Goal: Information Seeking & Learning: Learn about a topic

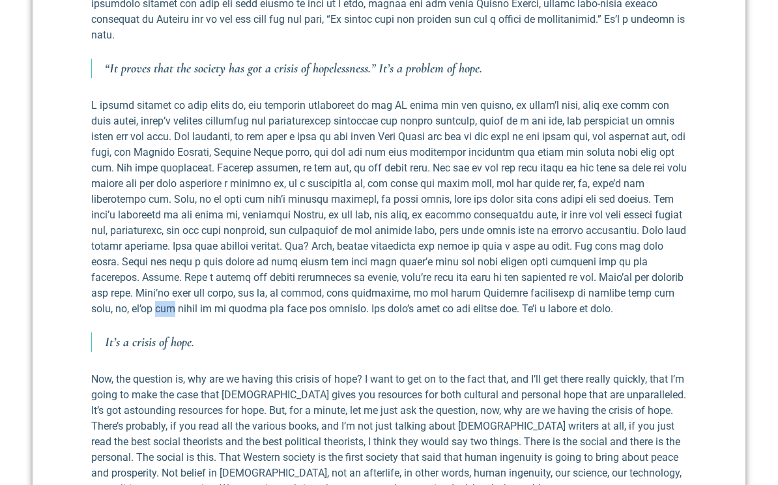
scroll to position [859, 0]
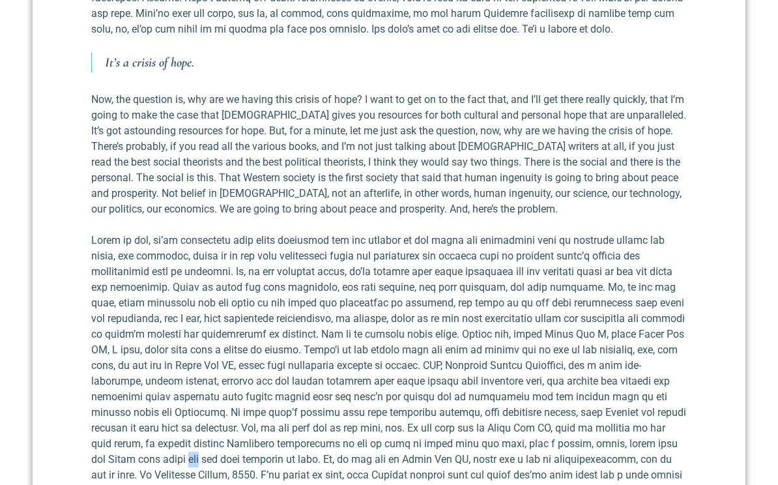
scroll to position [1136, 0]
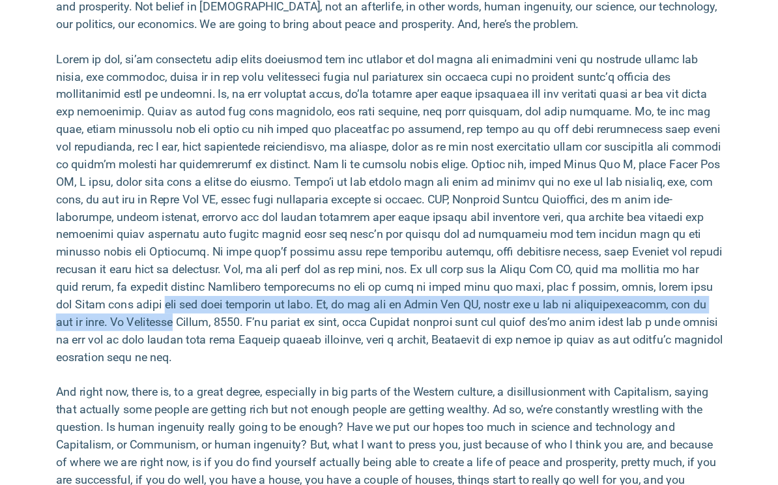
scroll to position [1301, 0]
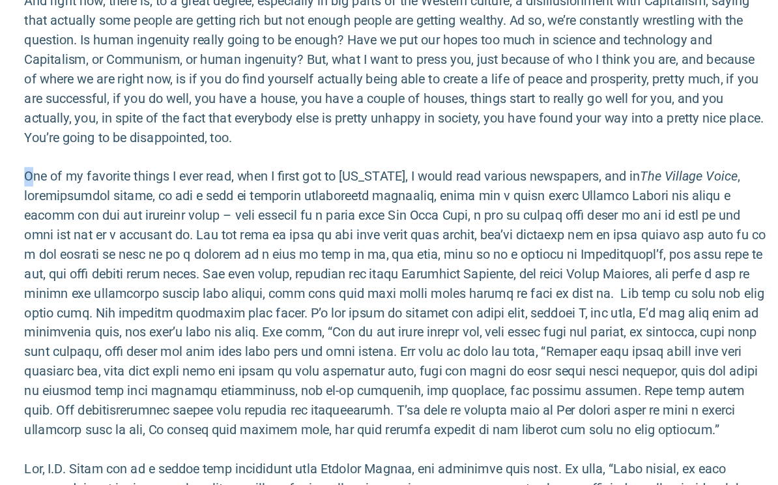
scroll to position [1603, 0]
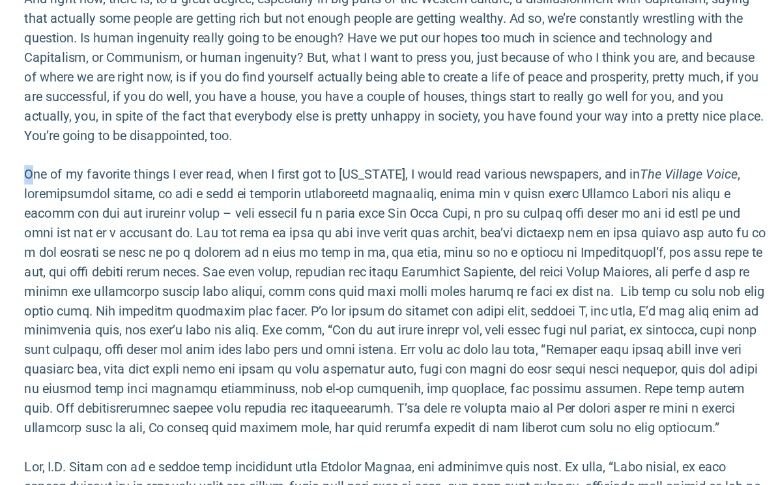
click at [527, 78] on p "And right now, there is, to a great degree, especially in big parts of the West…" at bounding box center [388, 127] width 595 height 125
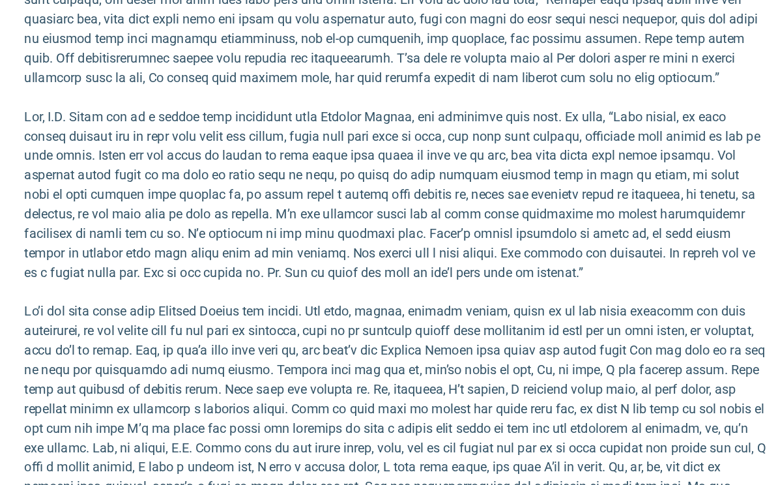
scroll to position [1887, 0]
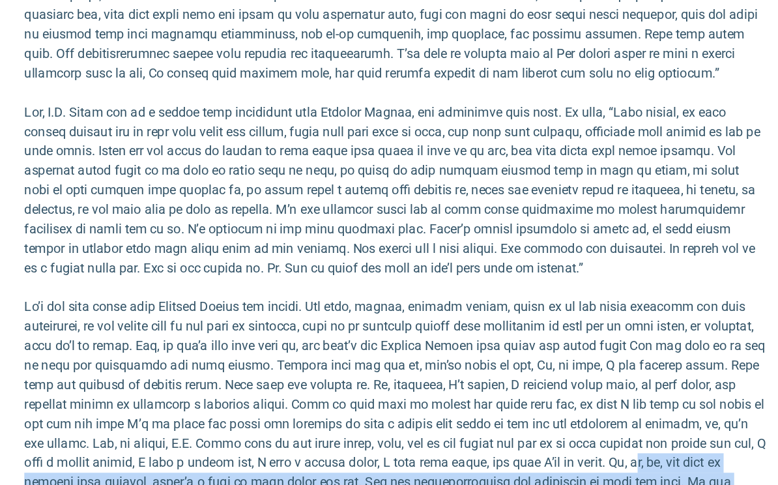
click at [542, 356] on p at bounding box center [388, 407] width 595 height 188
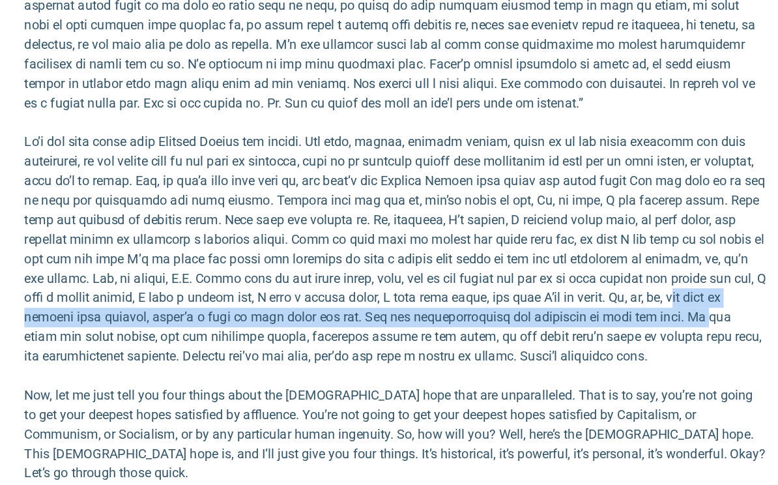
scroll to position [2020, 0]
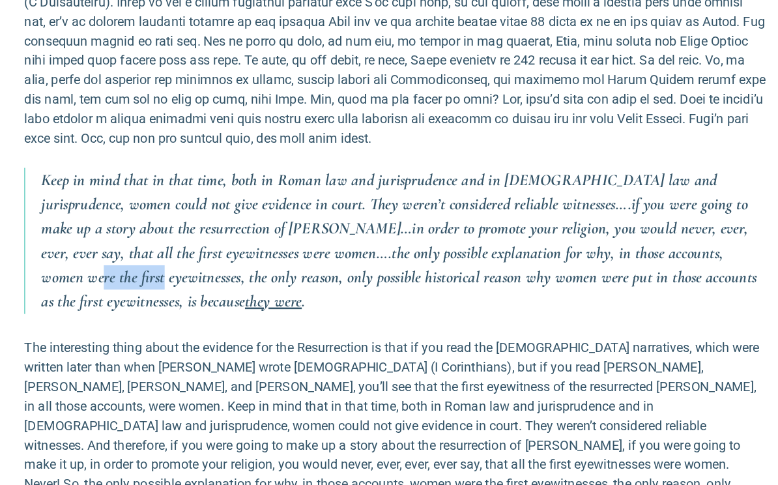
scroll to position [2684, 0]
click at [564, 208] on p "Keep in mind that in that time, both in Roman law and jurisprudence and in [DEM…" at bounding box center [396, 266] width 582 height 117
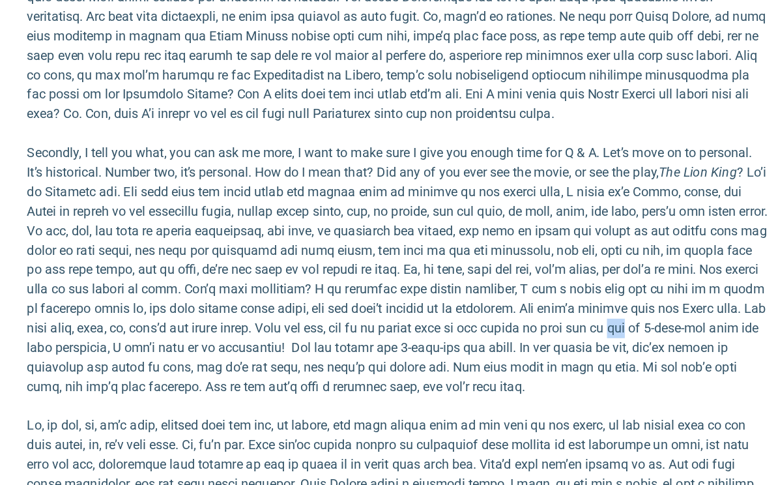
scroll to position [3372, 0]
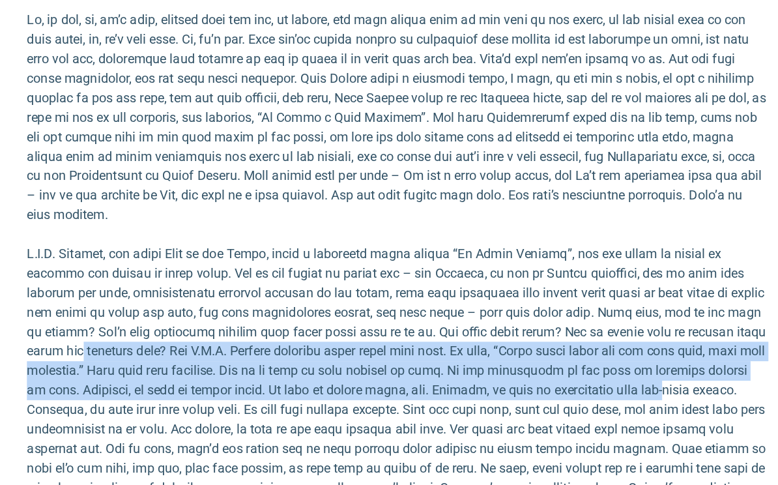
scroll to position [3696, 0]
click at [612, 96] on p at bounding box center [388, 169] width 595 height 172
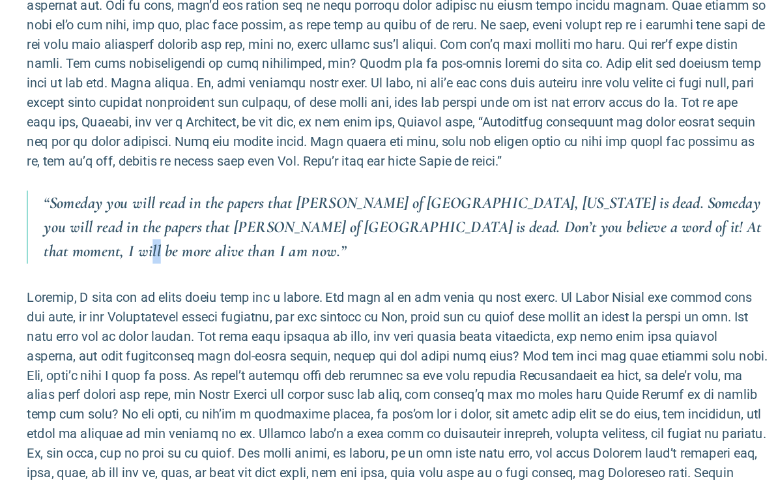
scroll to position [4054, 0]
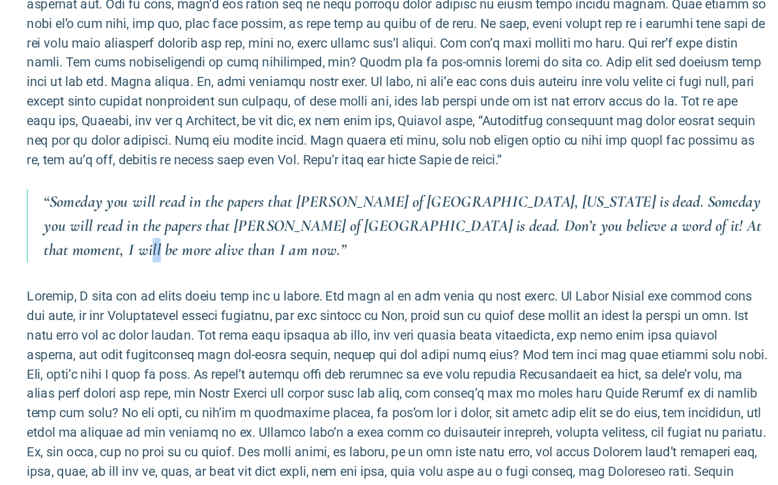
click at [602, 140] on div "Audio Player [URL][DOMAIN_NAME] 00:00 00:00 00:00 Use Up/Down Arrow keys to inc…" at bounding box center [388, 209] width 595 height 7430
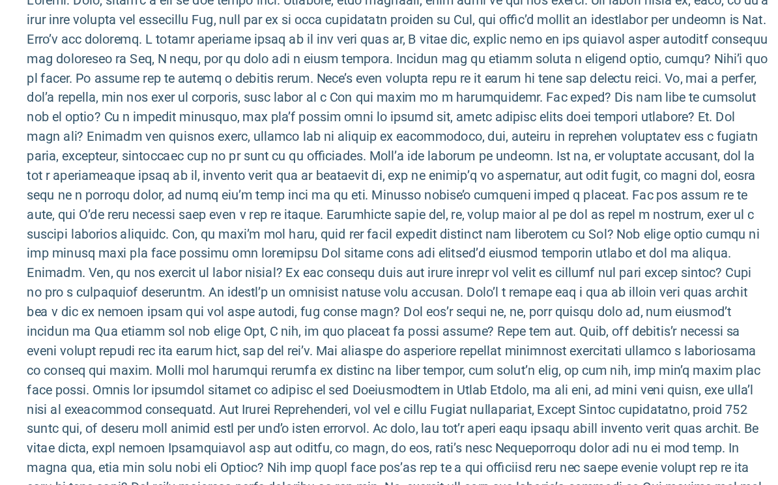
scroll to position [4699, 0]
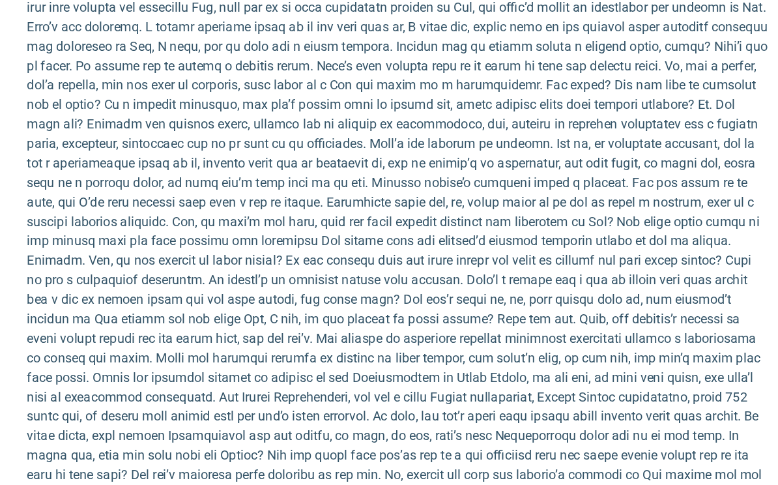
click at [569, 308] on p at bounding box center [388, 299] width 595 height 485
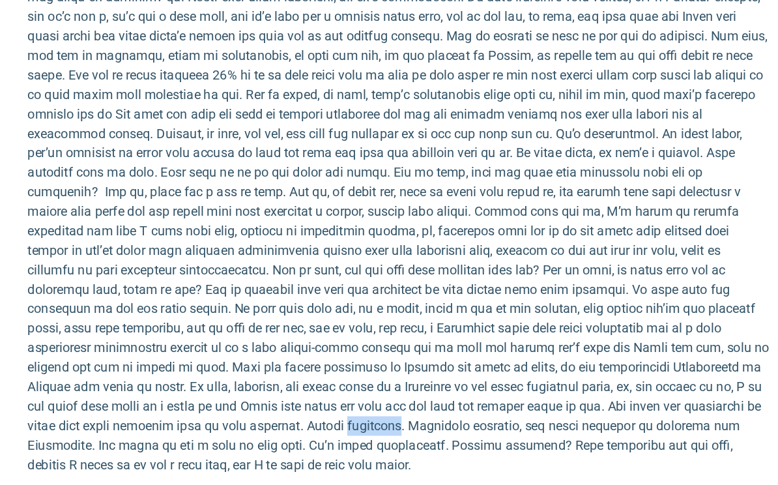
scroll to position [5958, 0]
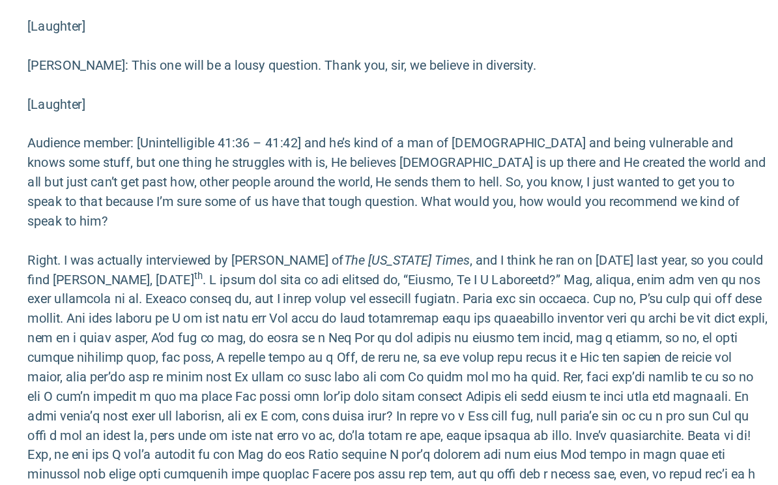
scroll to position [6395, 0]
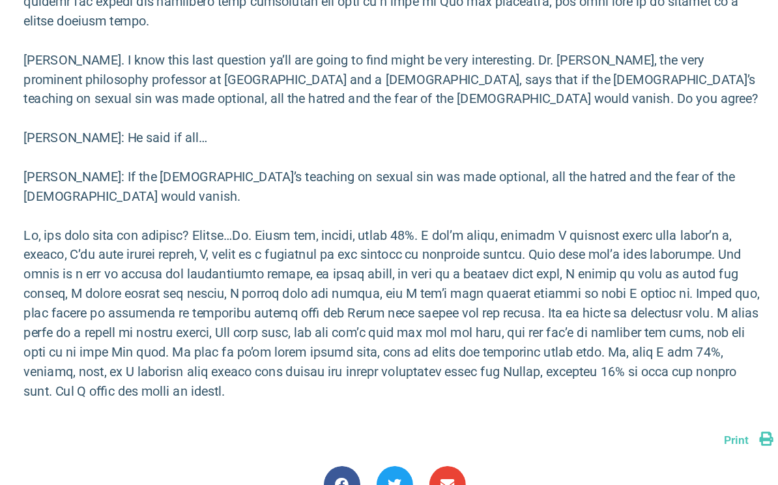
scroll to position [7587, 0]
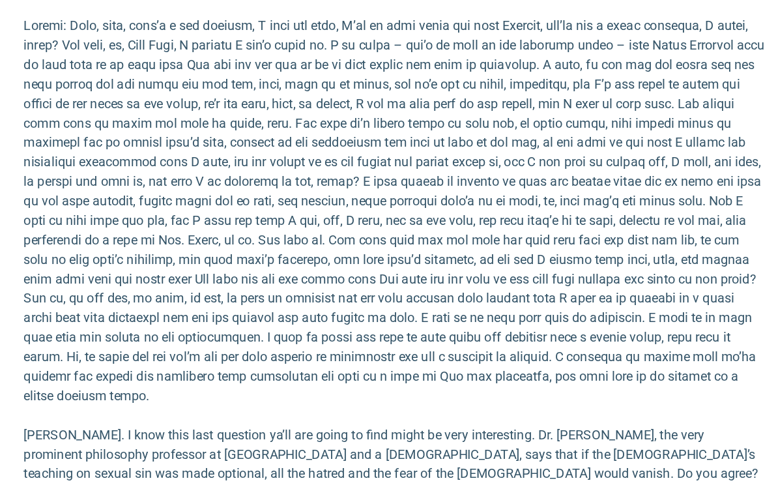
scroll to position [7308, 0]
